Goal: Navigation & Orientation: Go to known website

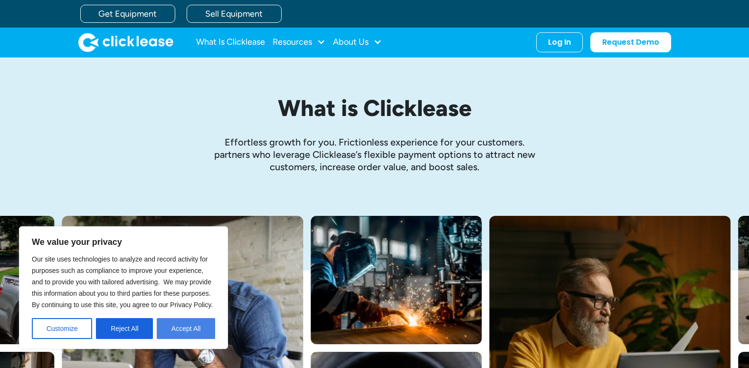
click at [204, 324] on button "Accept All" at bounding box center [186, 328] width 58 height 21
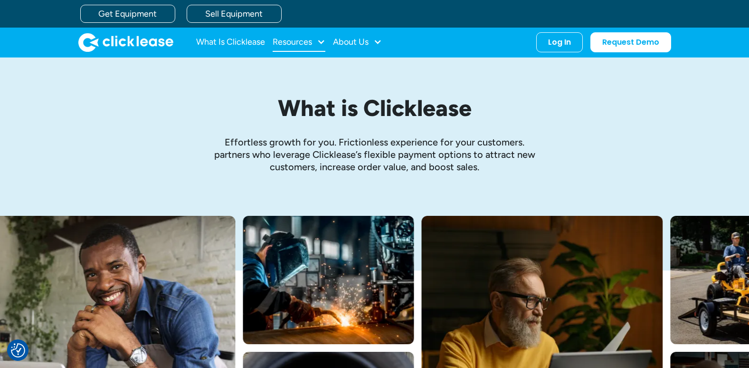
click at [295, 42] on div "Resources" at bounding box center [292, 42] width 39 height 0
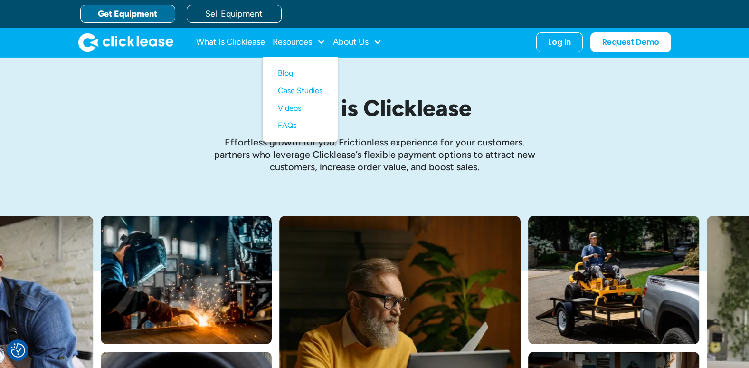
click at [150, 14] on link "Get Equipment" at bounding box center [127, 14] width 95 height 18
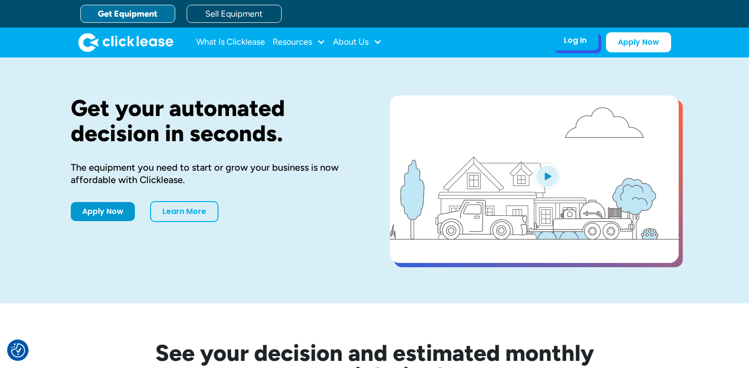
click at [591, 50] on div "Log In Account login I use Clicklease to get my equipment Partner Portal I offe…" at bounding box center [575, 40] width 47 height 20
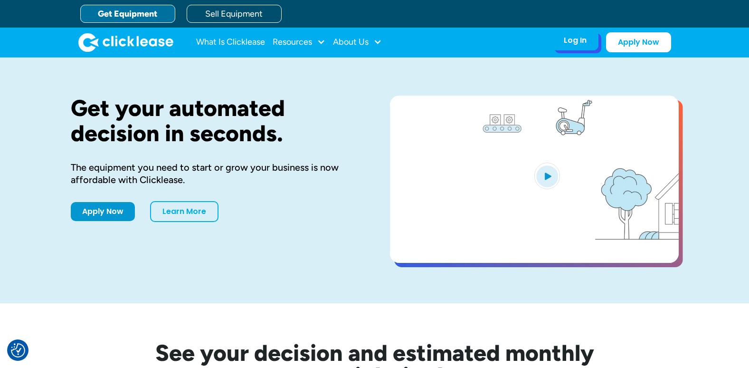
click at [586, 48] on div "Log In Account login I use Clicklease to get my equipment Partner Portal I offe…" at bounding box center [575, 40] width 47 height 20
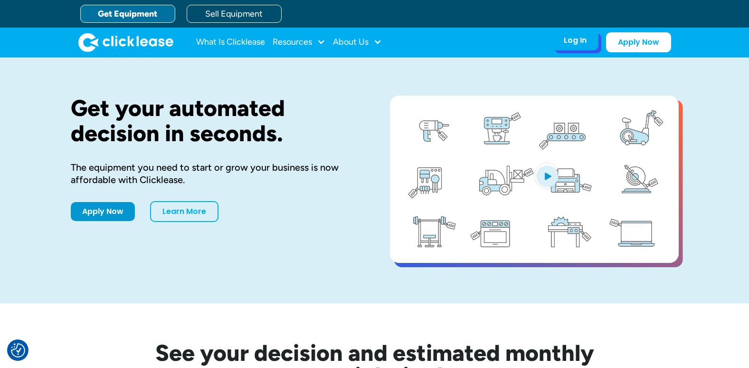
click at [572, 41] on div "Log In" at bounding box center [575, 41] width 23 height 10
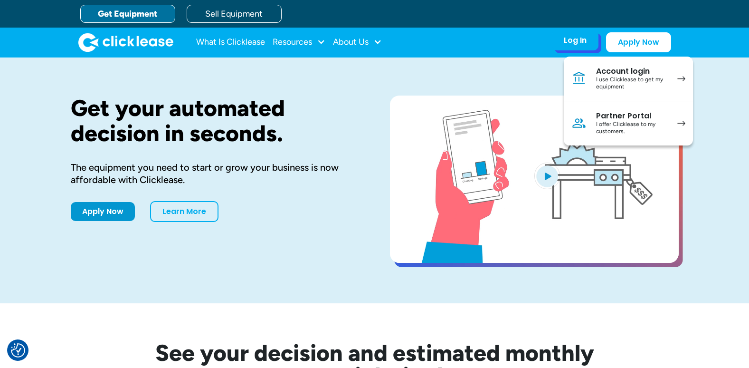
click at [589, 78] on link "Account login I use Clicklease to get my equipment" at bounding box center [628, 79] width 129 height 45
